Goal: Task Accomplishment & Management: Manage account settings

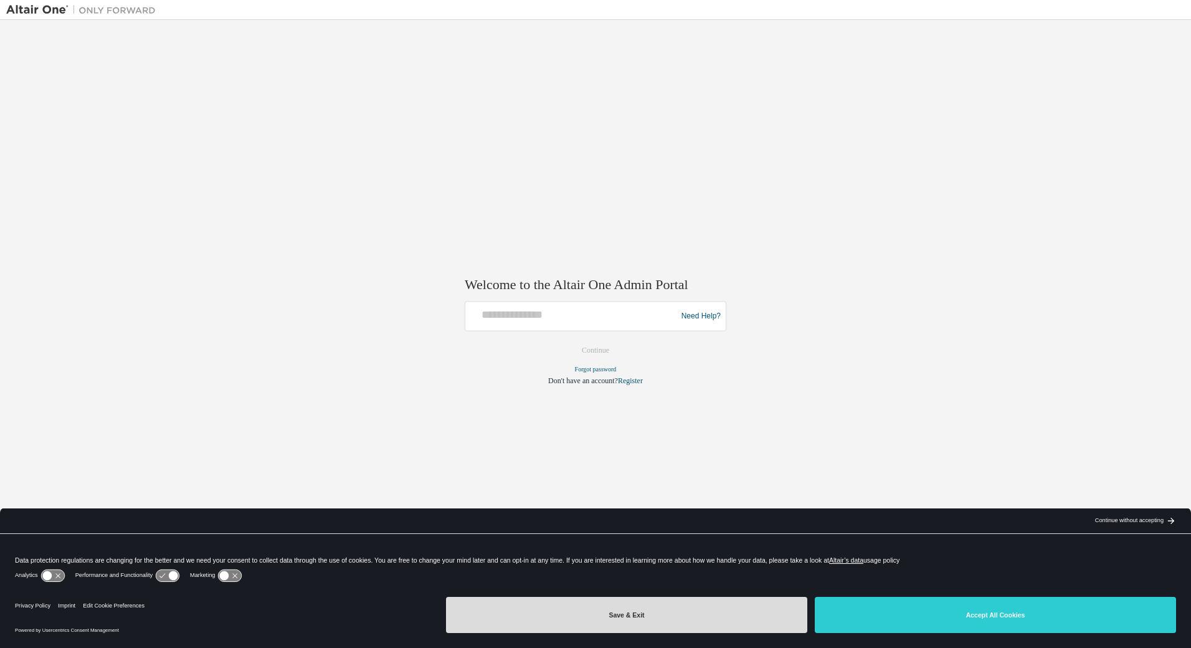
click at [552, 627] on button "Save & Exit" at bounding box center [626, 615] width 361 height 36
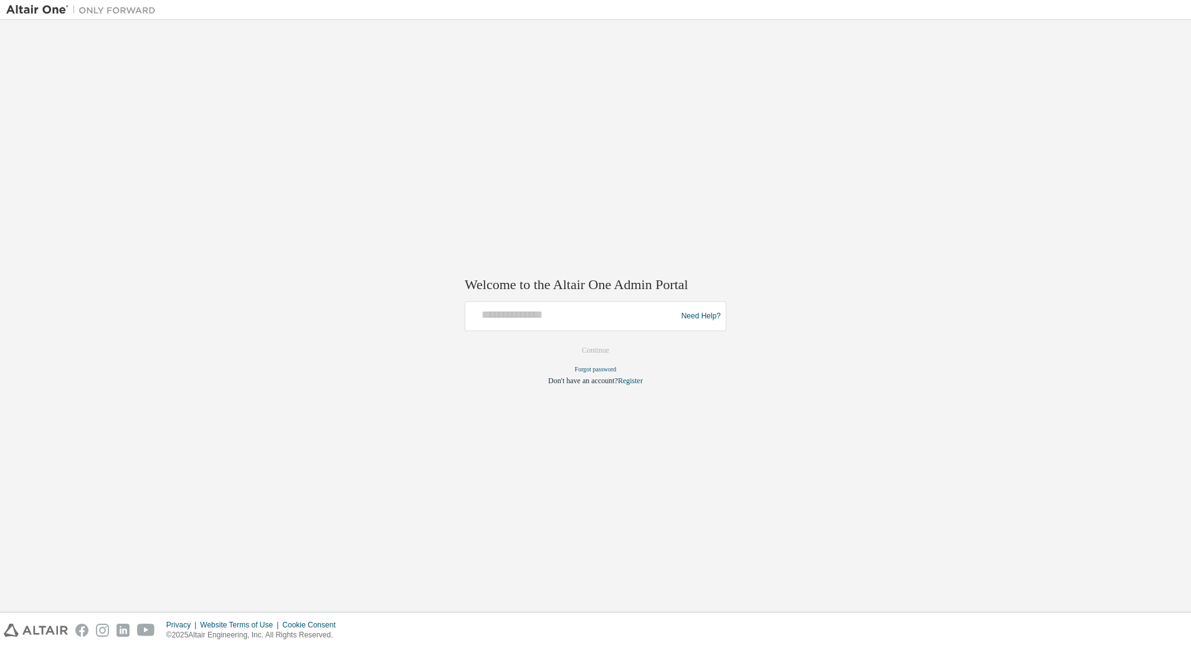
click at [577, 324] on div at bounding box center [572, 317] width 205 height 24
click at [571, 312] on input "text" at bounding box center [572, 314] width 205 height 18
type input "**********"
click at [594, 351] on button "Continue" at bounding box center [596, 350] width 54 height 19
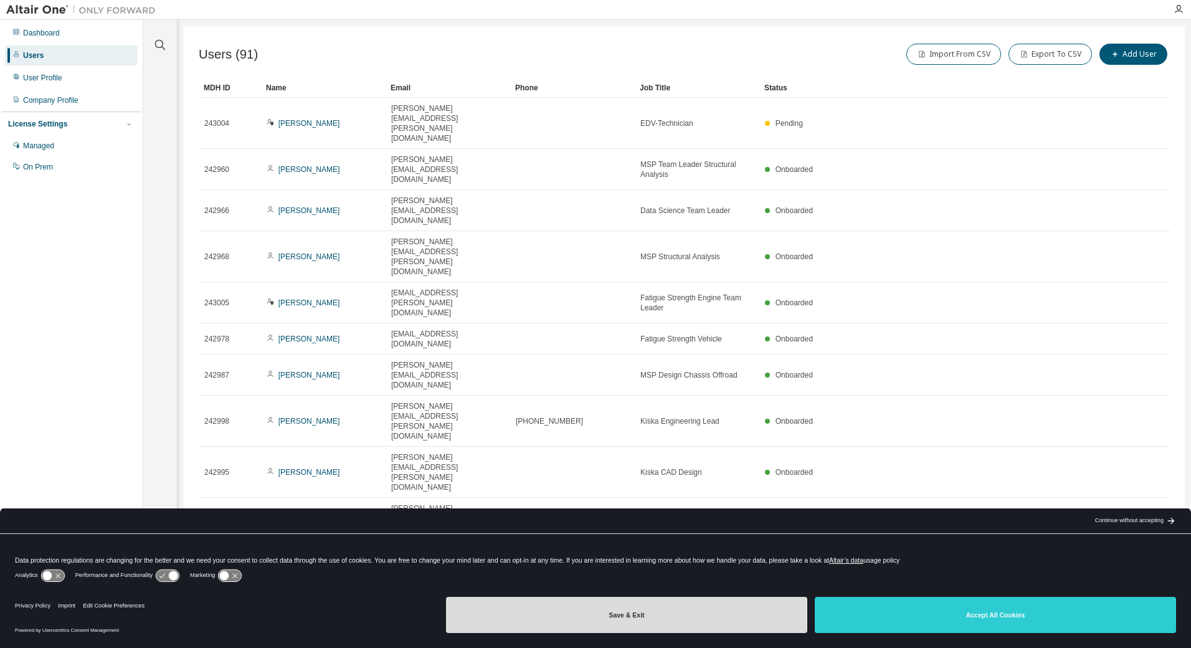
click at [582, 610] on button "Save & Exit" at bounding box center [626, 615] width 361 height 36
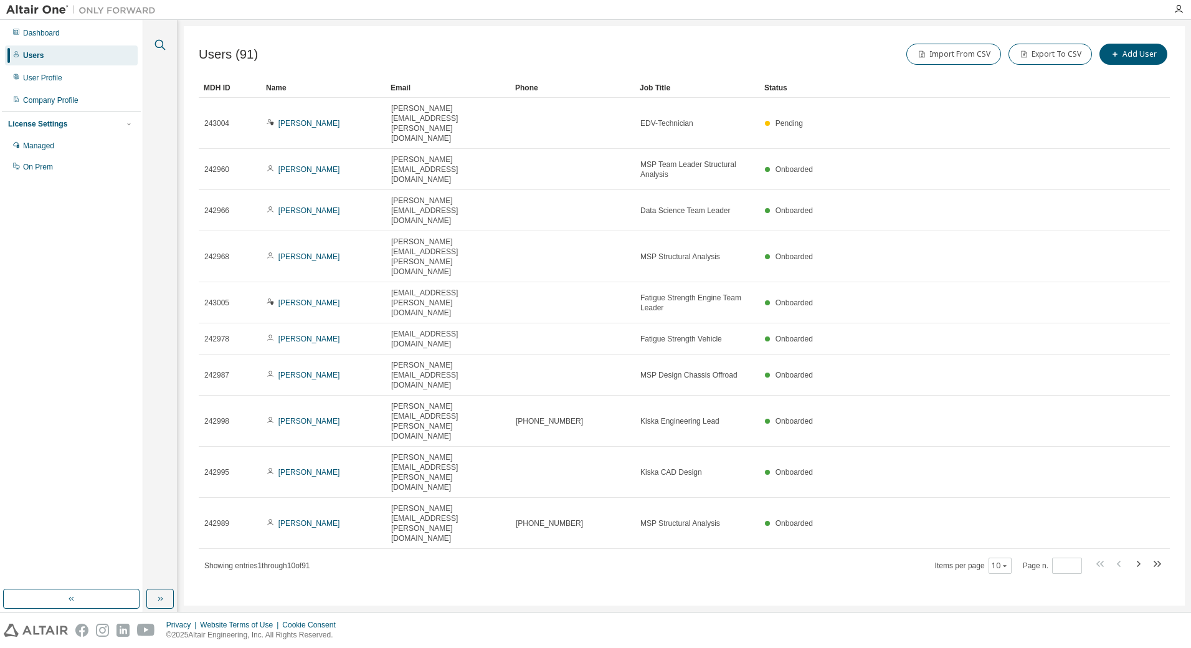
click at [163, 47] on icon "button" at bounding box center [160, 45] width 11 height 11
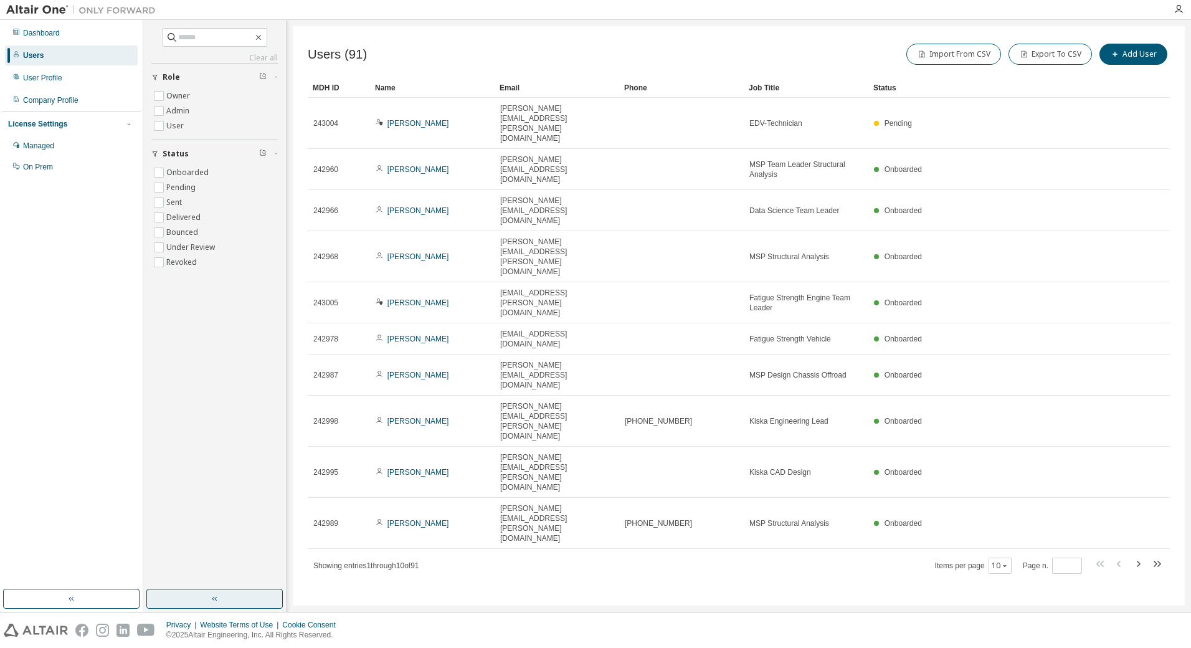
click at [237, 600] on button "button" at bounding box center [214, 599] width 136 height 20
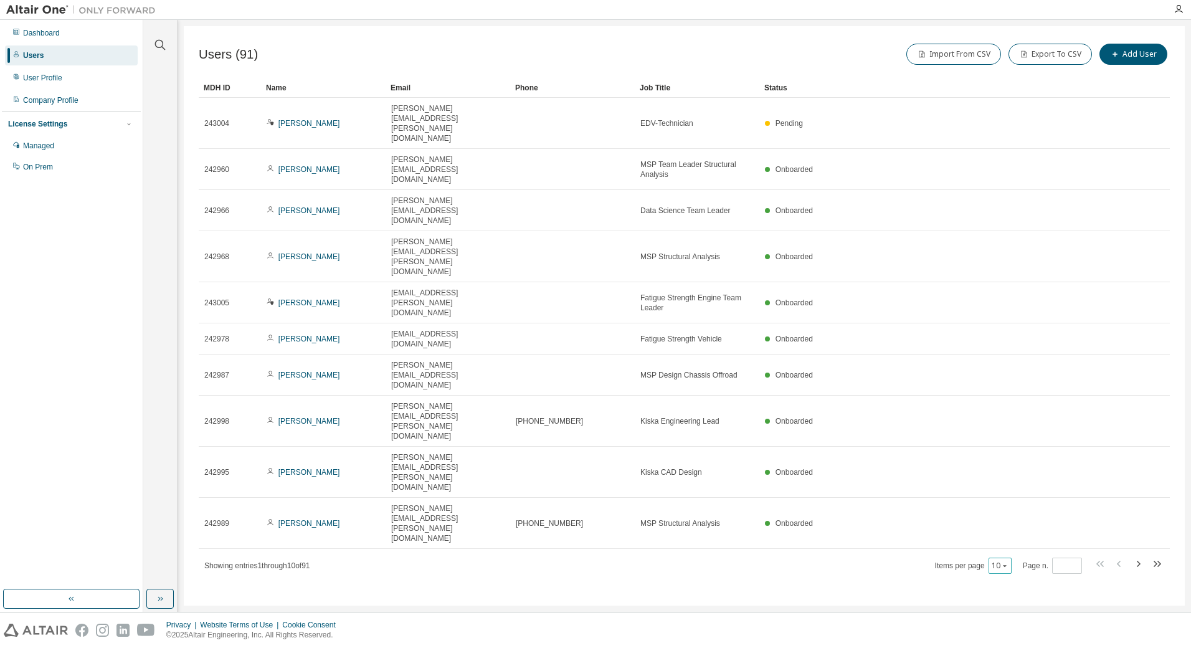
click at [1008, 562] on icon "button" at bounding box center [1004, 565] width 7 height 7
click at [1009, 403] on div "50" at bounding box center [1040, 408] width 100 height 15
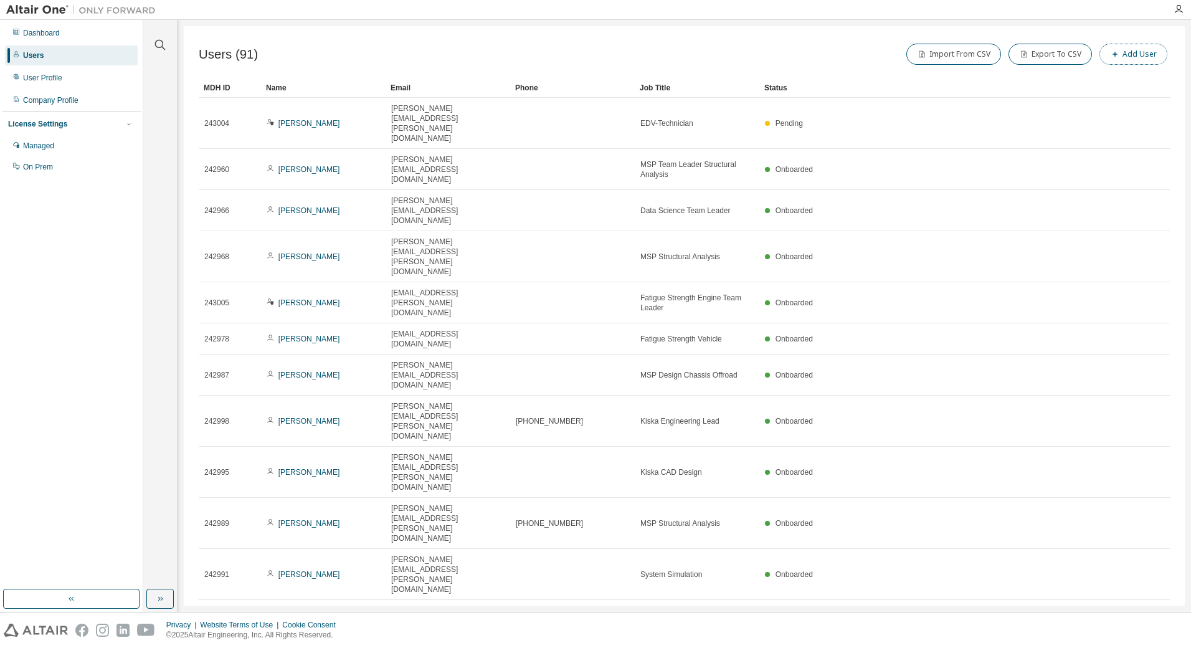
click at [1122, 56] on button "Add User" at bounding box center [1133, 54] width 68 height 21
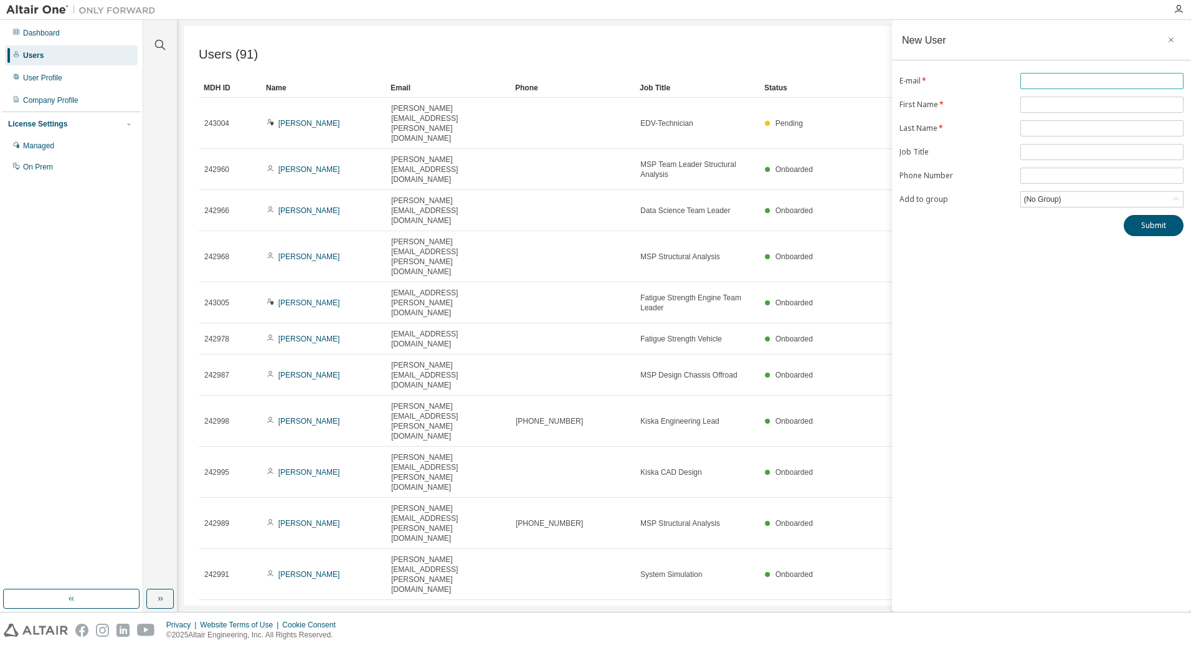
click at [1062, 76] on input "text" at bounding box center [1101, 81] width 157 height 10
paste input "**********"
type input "**********"
click at [1053, 104] on input "text" at bounding box center [1101, 105] width 157 height 10
type input "********"
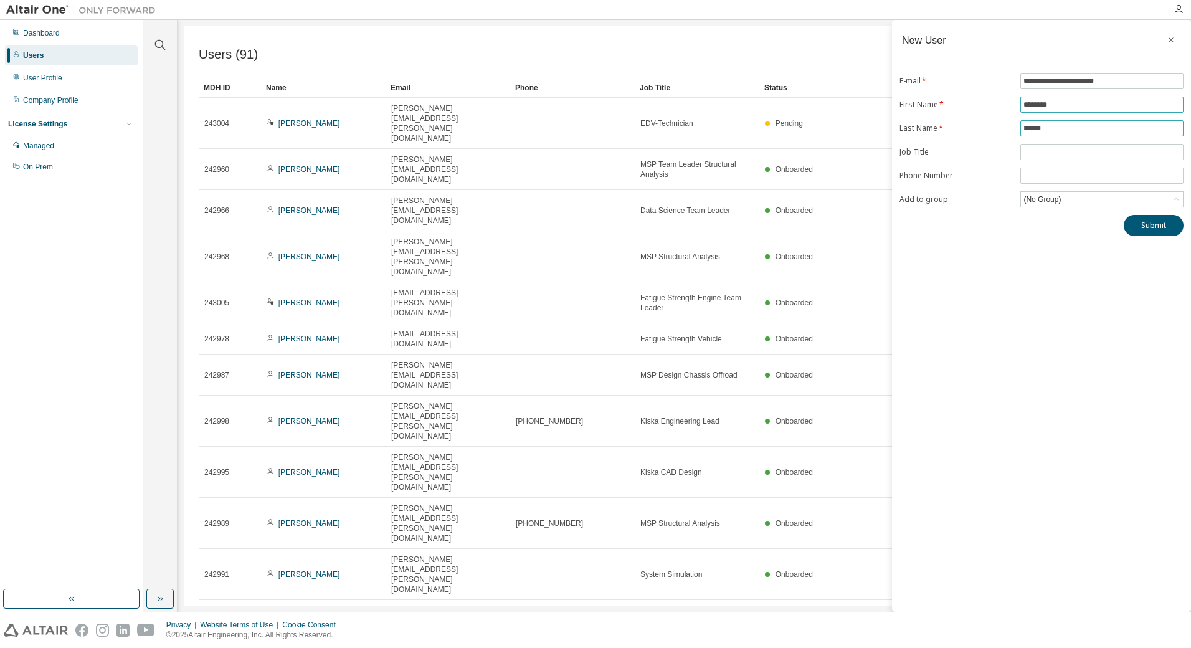
type input "******"
type input "**********"
click at [1073, 196] on div "(No Group)" at bounding box center [1102, 199] width 162 height 15
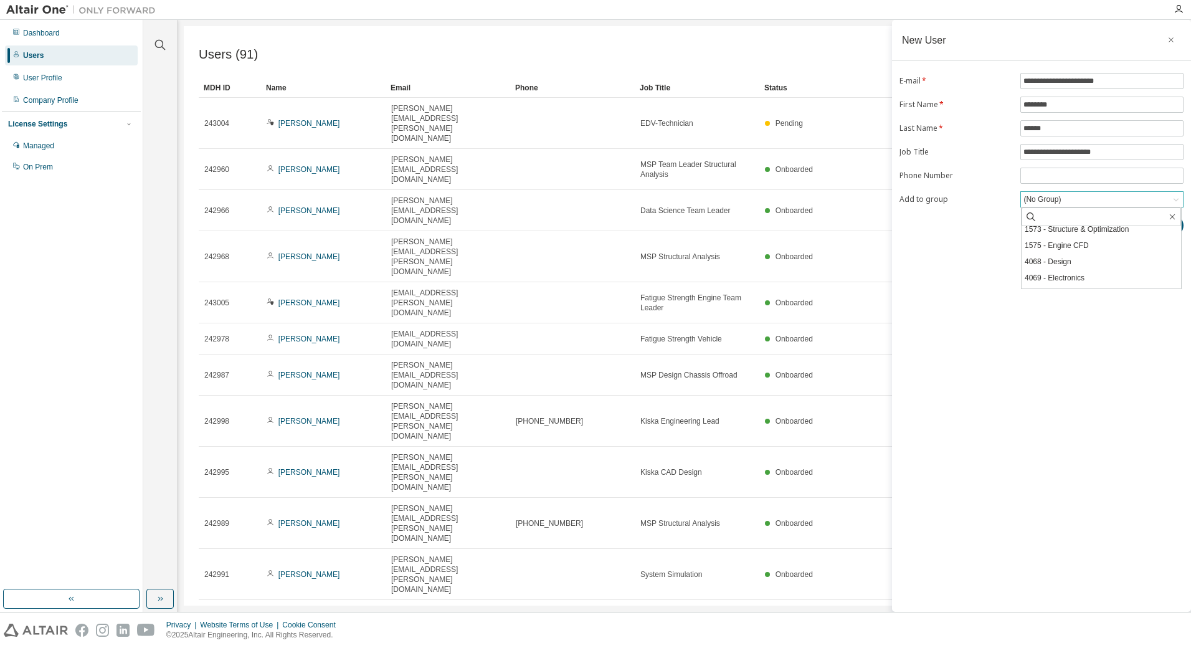
scroll to position [141, 0]
click at [1099, 269] on li "4068 - Design" at bounding box center [1101, 271] width 159 height 16
click at [1155, 227] on button "Submit" at bounding box center [1154, 225] width 60 height 21
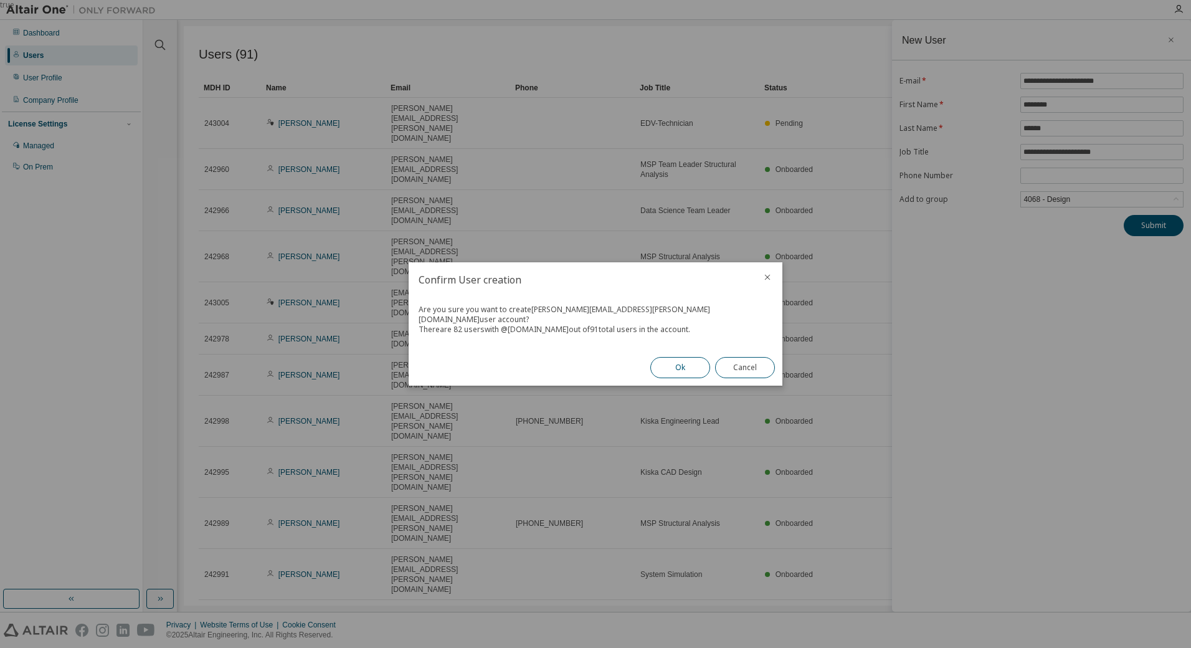
click at [681, 363] on button "Ok" at bounding box center [680, 367] width 60 height 21
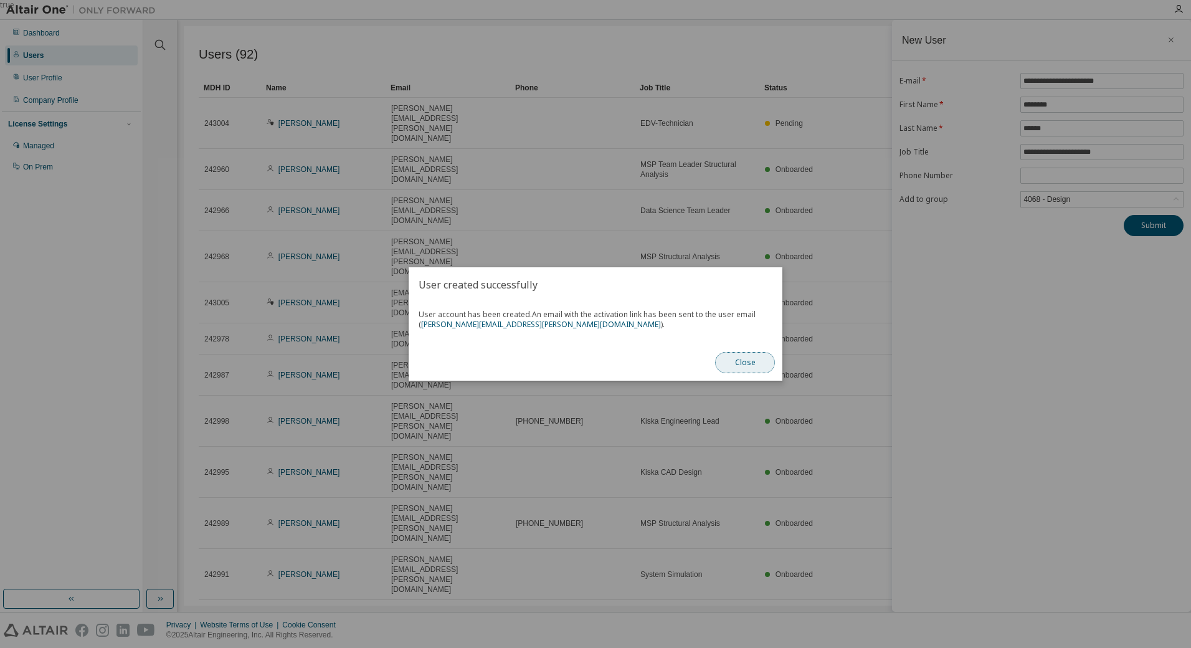
click at [751, 364] on button "Close" at bounding box center [745, 362] width 60 height 21
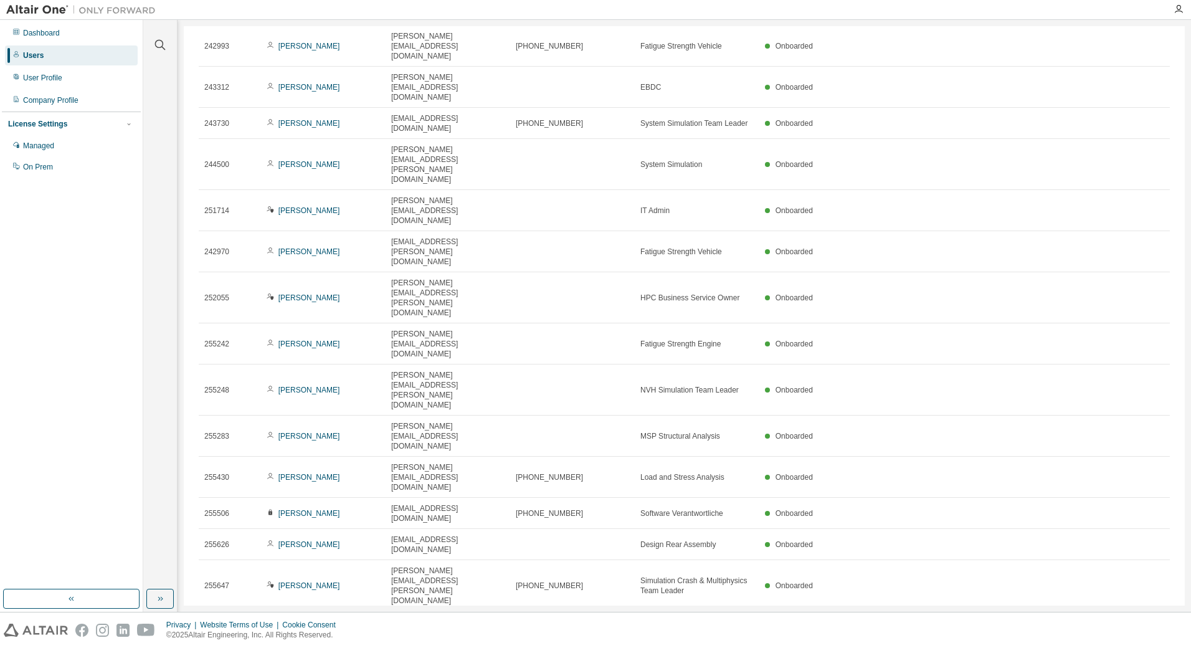
scroll to position [669, 0]
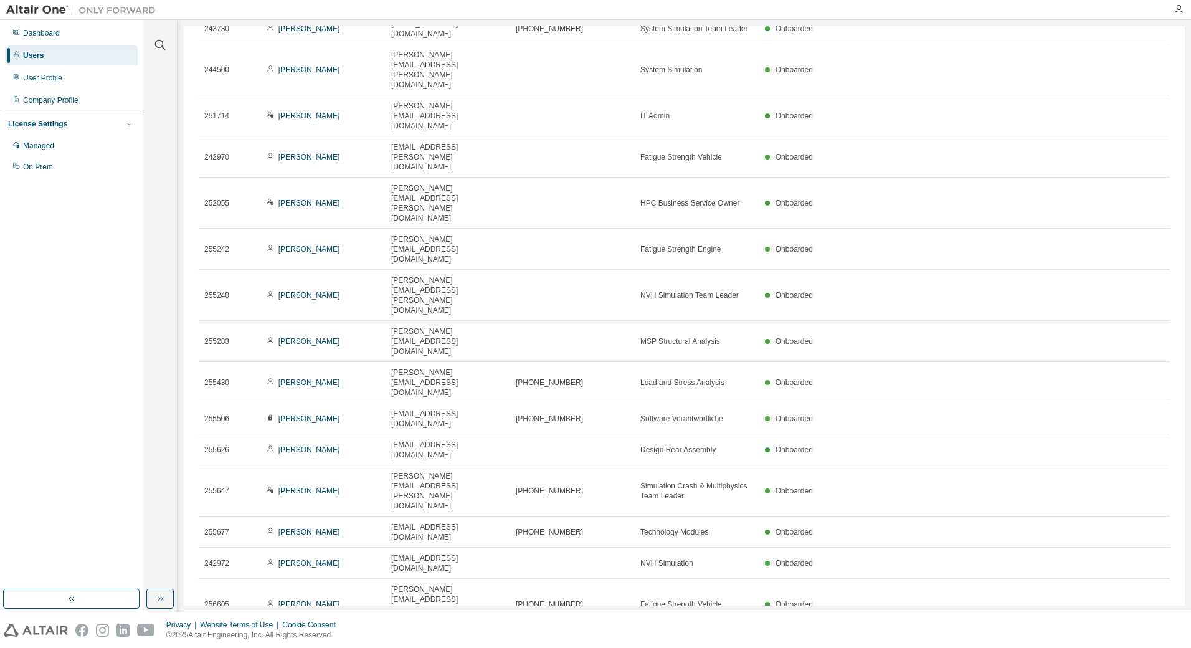
click at [989, 542] on div "100" at bounding box center [996, 547] width 100 height 15
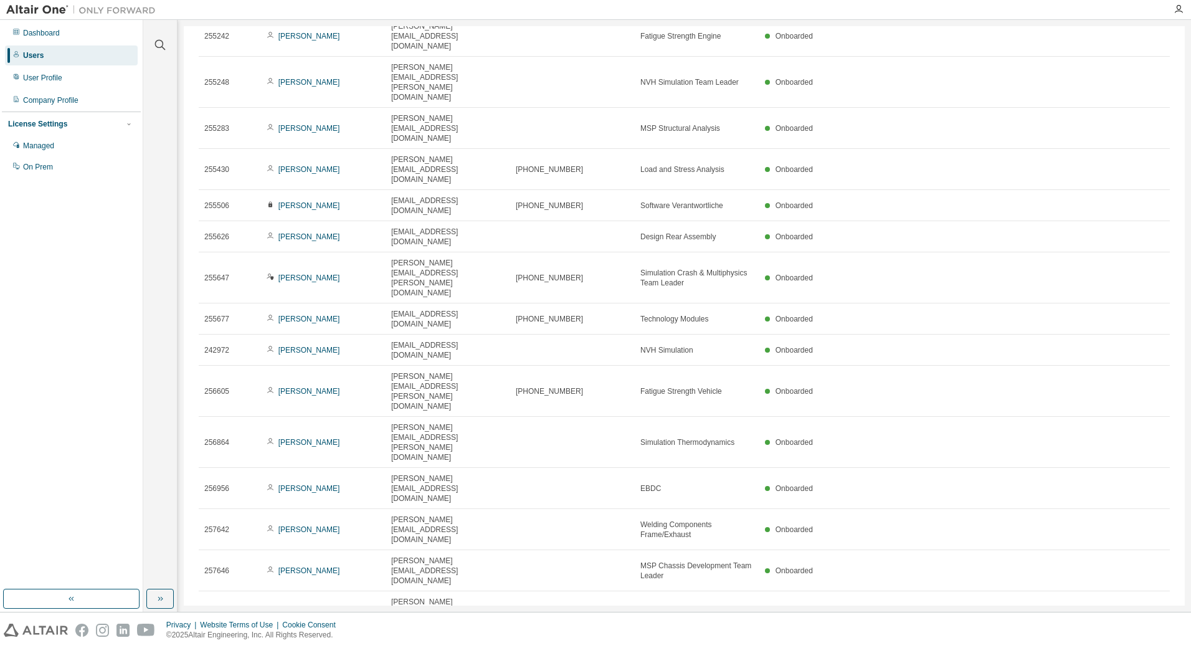
scroll to position [0, 0]
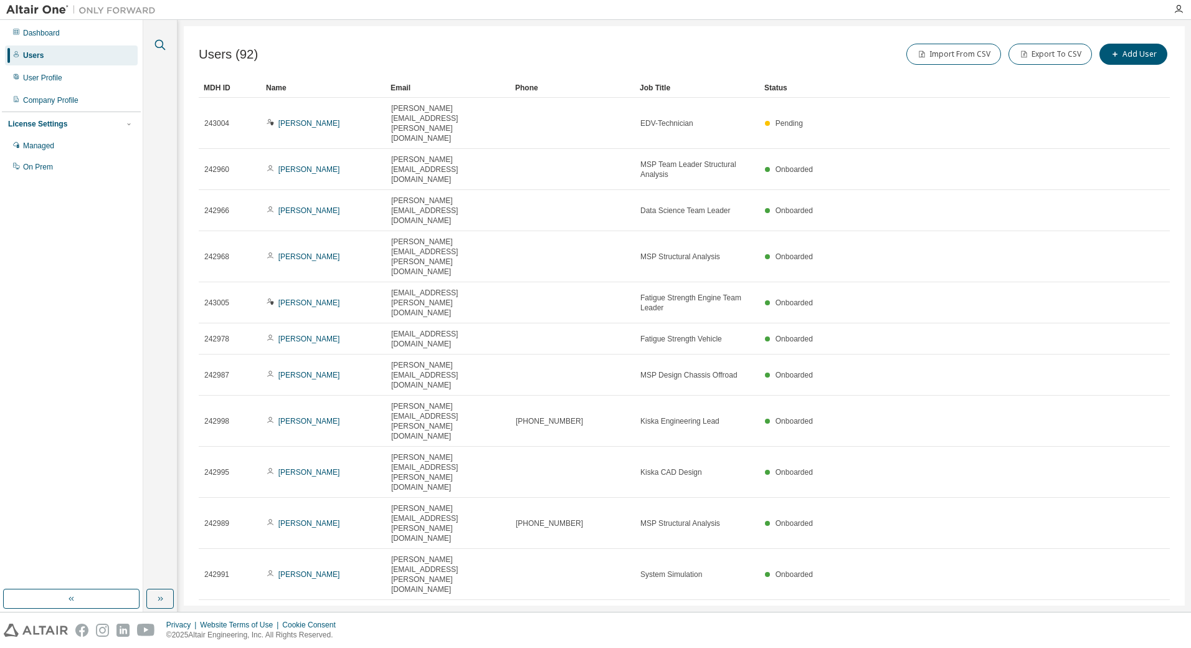
click at [162, 43] on icon "button" at bounding box center [160, 44] width 15 height 15
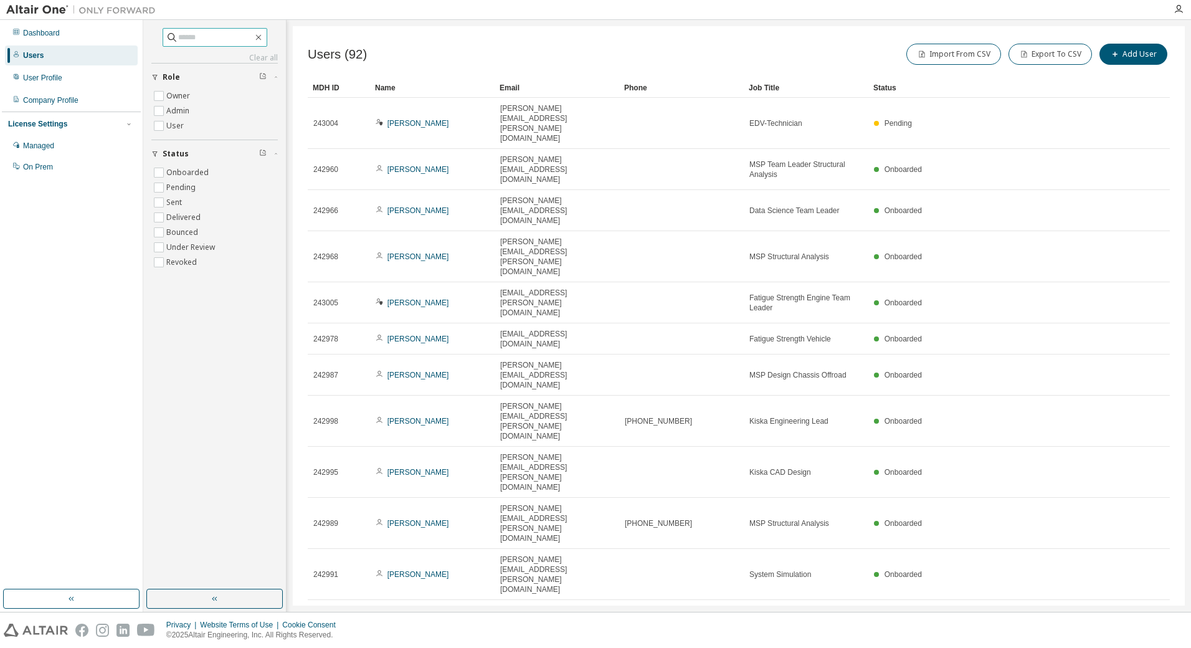
click at [200, 37] on input "text" at bounding box center [215, 37] width 75 height 12
type input "*******"
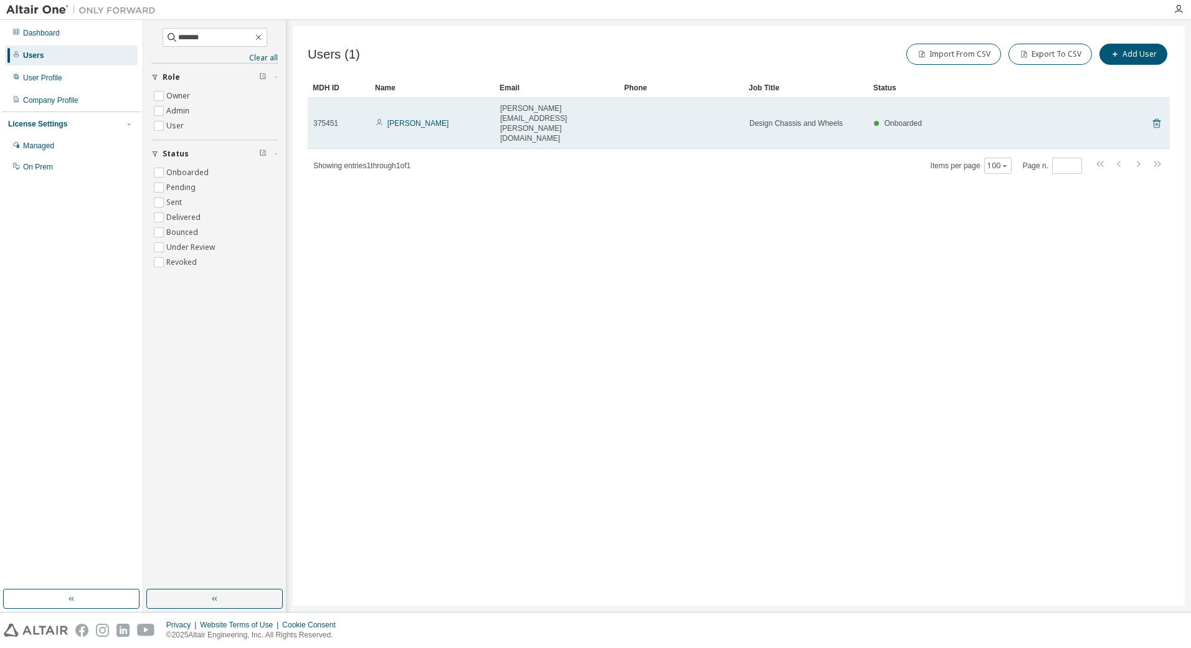
click at [1157, 116] on icon at bounding box center [1156, 123] width 11 height 15
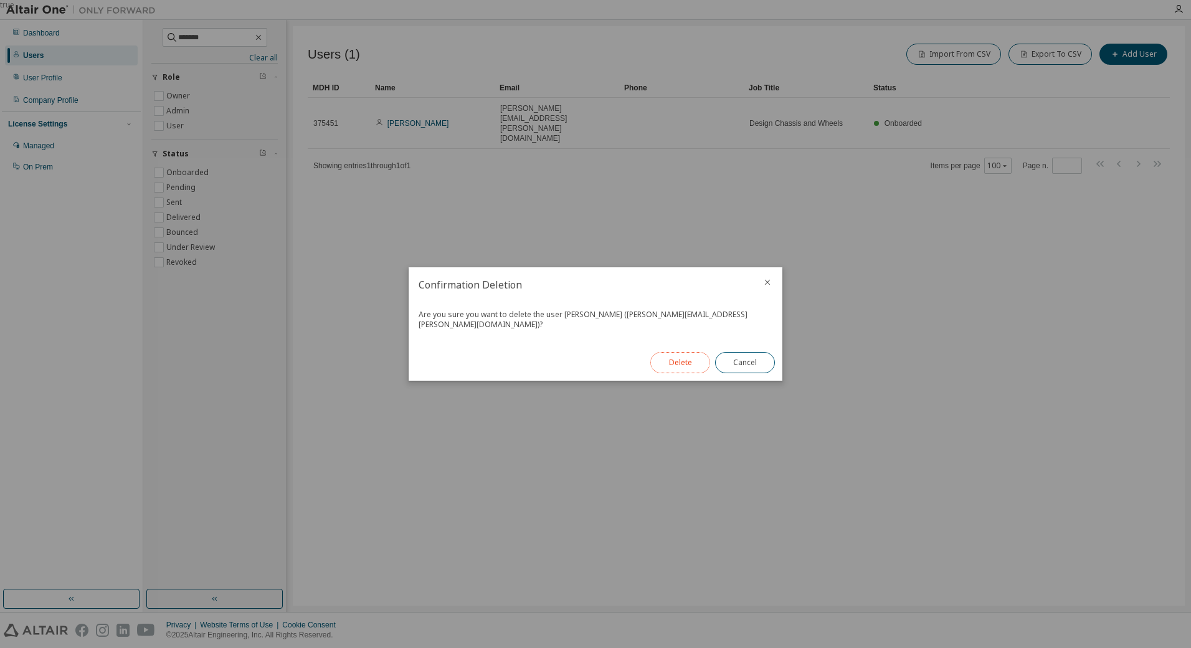
click at [684, 361] on button "Delete" at bounding box center [680, 362] width 60 height 21
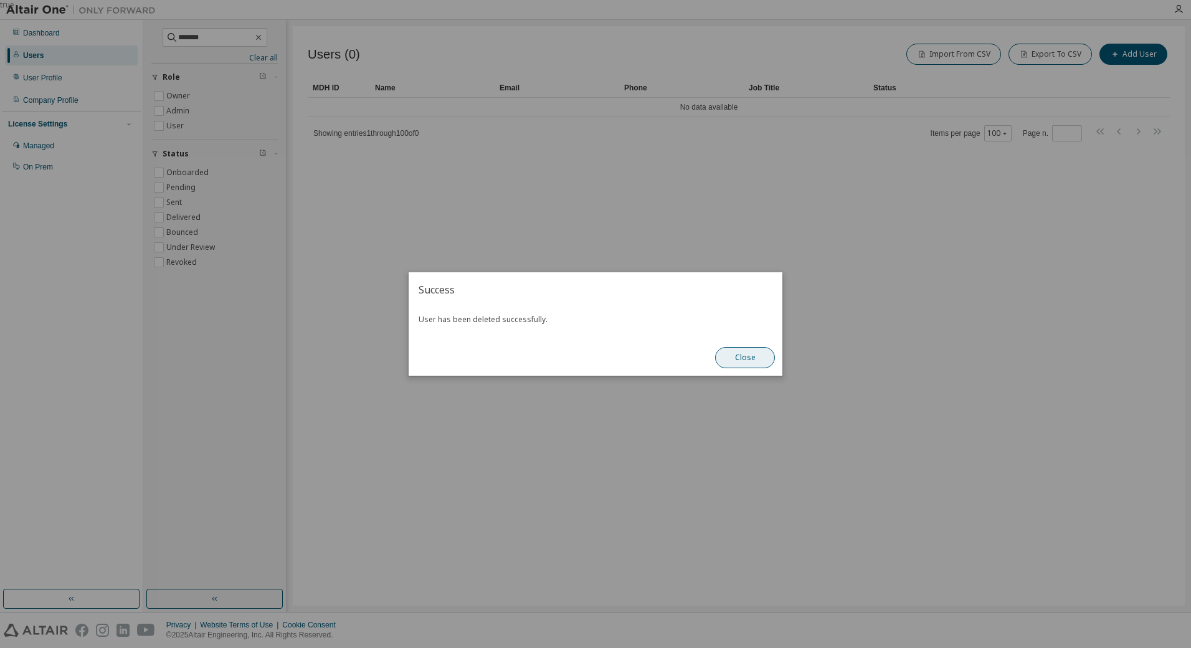
click at [734, 361] on button "Close" at bounding box center [745, 357] width 60 height 21
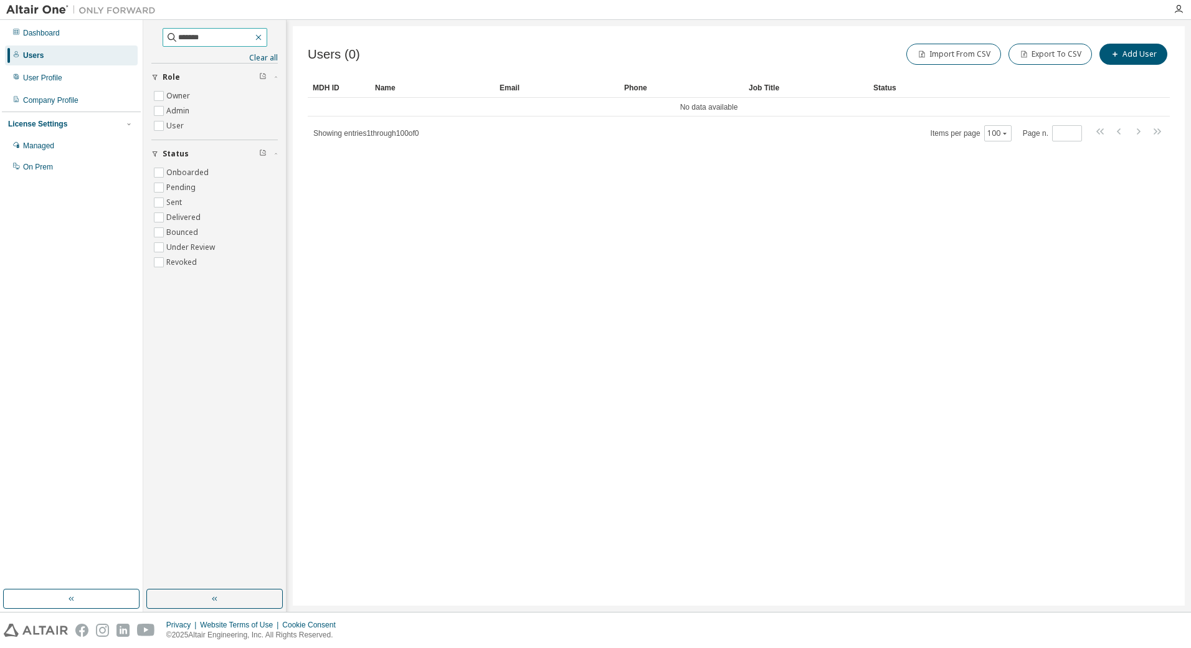
click at [263, 37] on icon "button" at bounding box center [259, 37] width 10 height 10
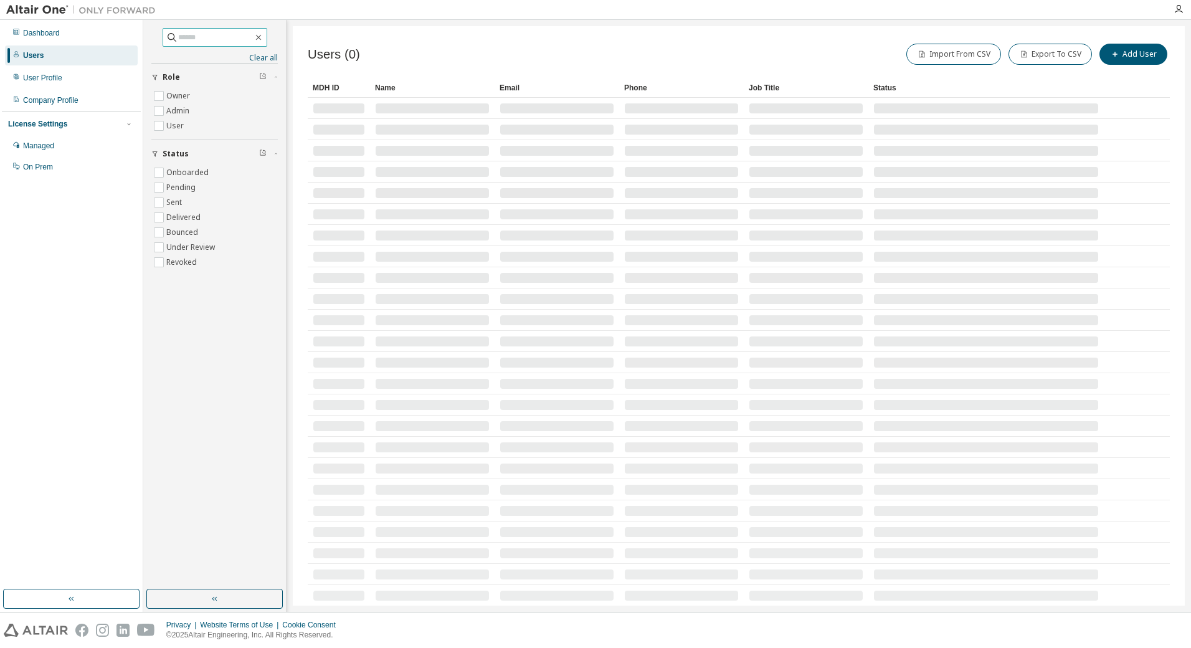
click at [36, 56] on div "Users" at bounding box center [33, 55] width 21 height 10
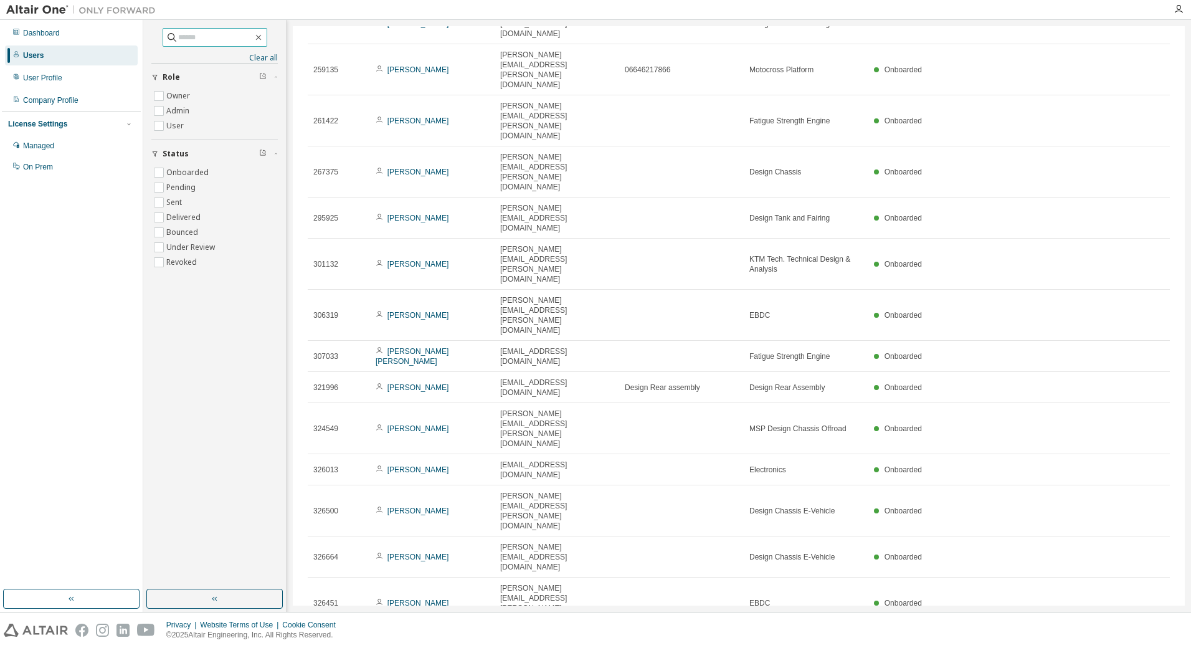
scroll to position [1537, 0]
